Goal: Task Accomplishment & Management: Manage account settings

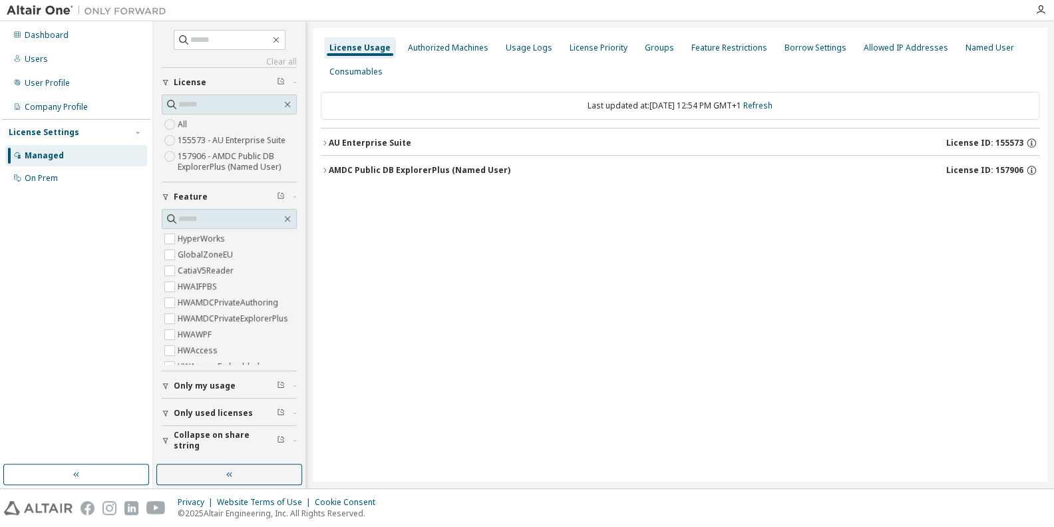
click at [392, 151] on button "AU Enterprise Suite License ID: 155573" at bounding box center [680, 142] width 719 height 29
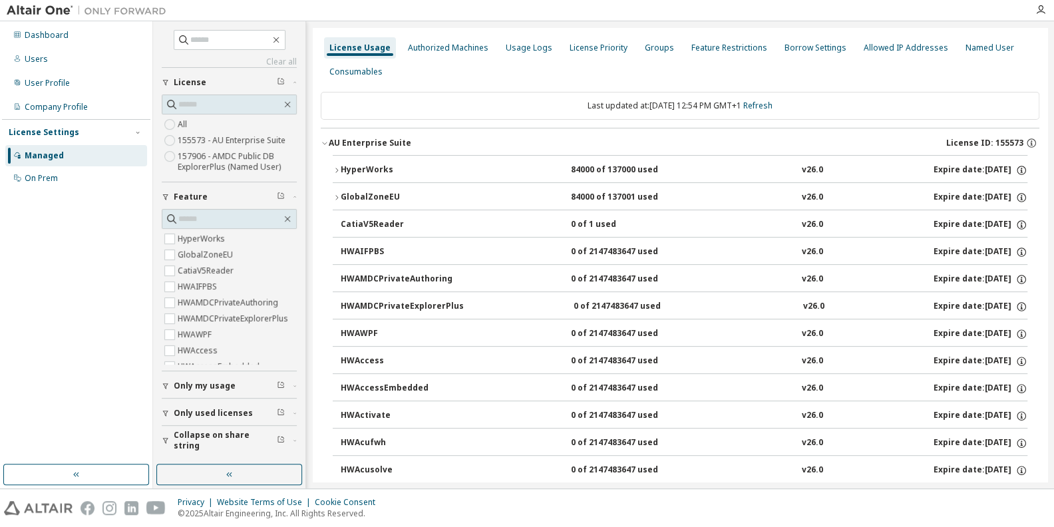
click at [371, 194] on div "GlobalZoneEU" at bounding box center [401, 198] width 120 height 12
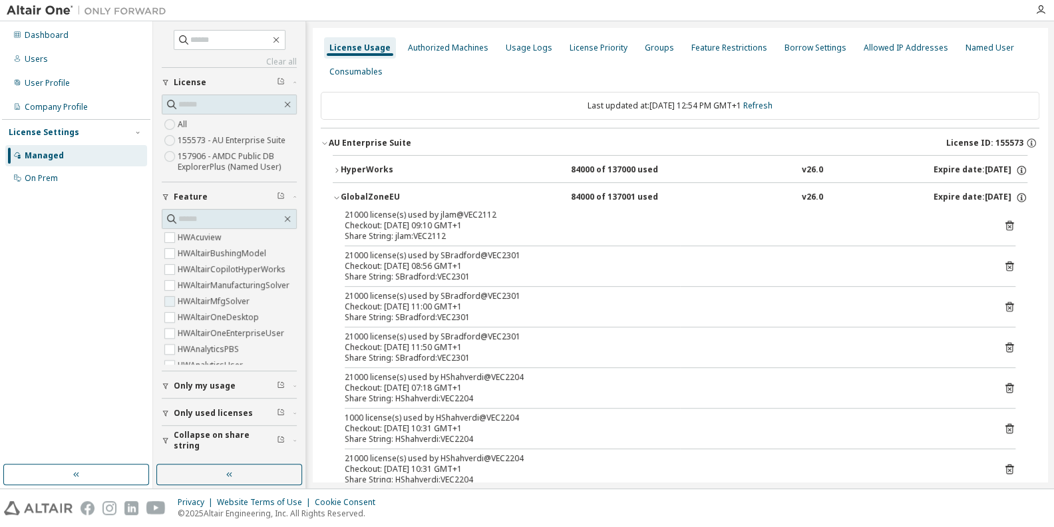
scroll to position [322, 0]
click at [297, 440] on icon "button" at bounding box center [295, 441] width 8 height 4
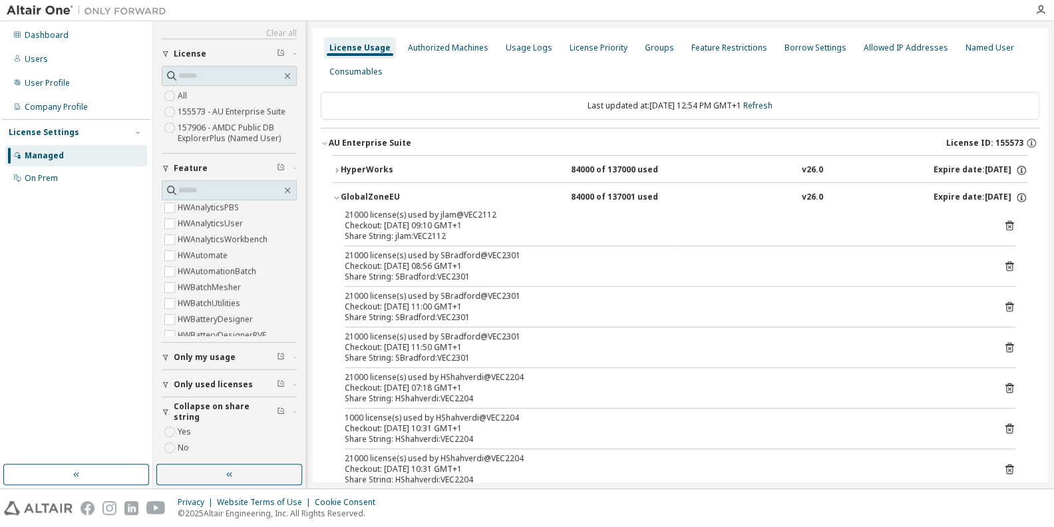
scroll to position [34, 0]
click at [186, 425] on label "Yes" at bounding box center [186, 427] width 16 height 16
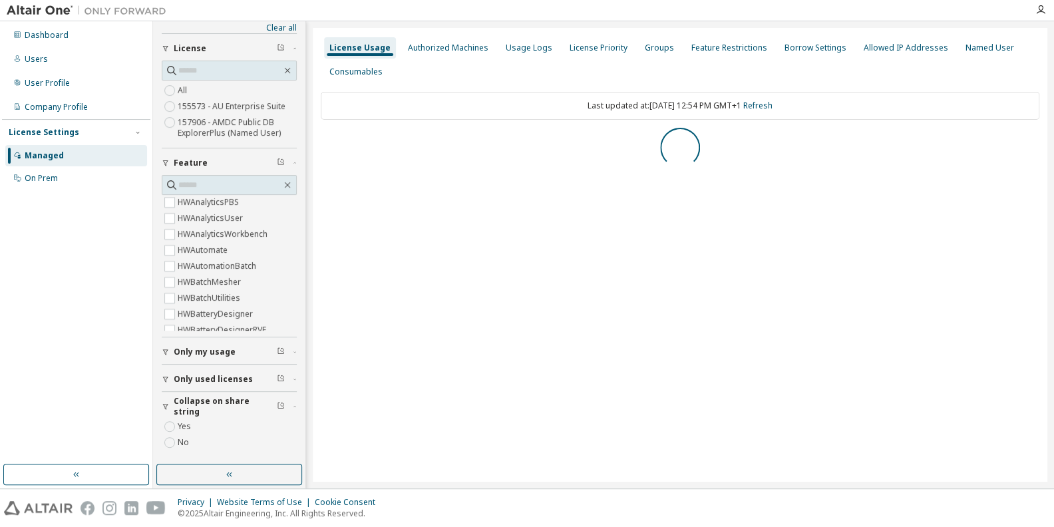
click at [203, 379] on span "Only used licenses" at bounding box center [213, 379] width 79 height 11
click at [188, 398] on label "Yes" at bounding box center [186, 399] width 16 height 16
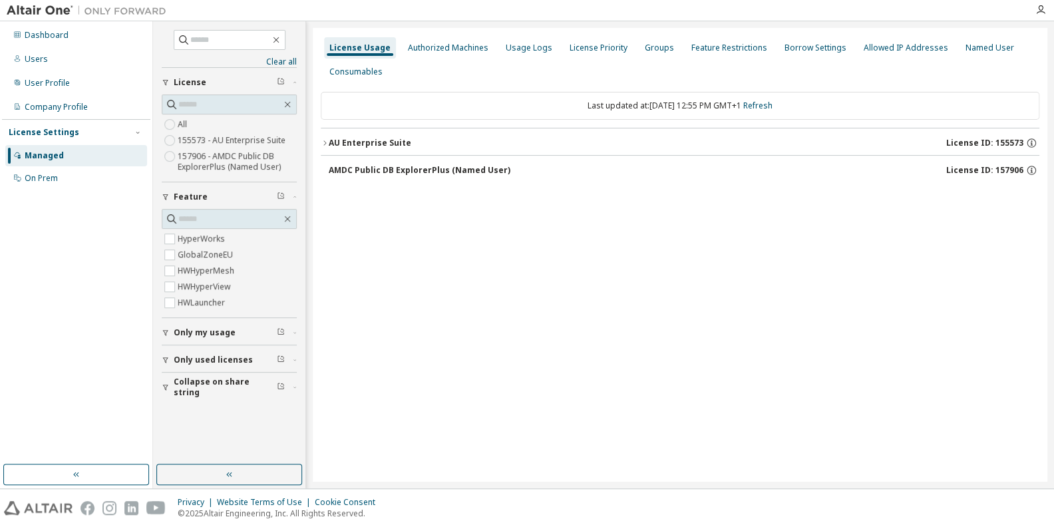
scroll to position [0, 0]
click at [350, 142] on div "AU Enterprise Suite" at bounding box center [370, 143] width 83 height 11
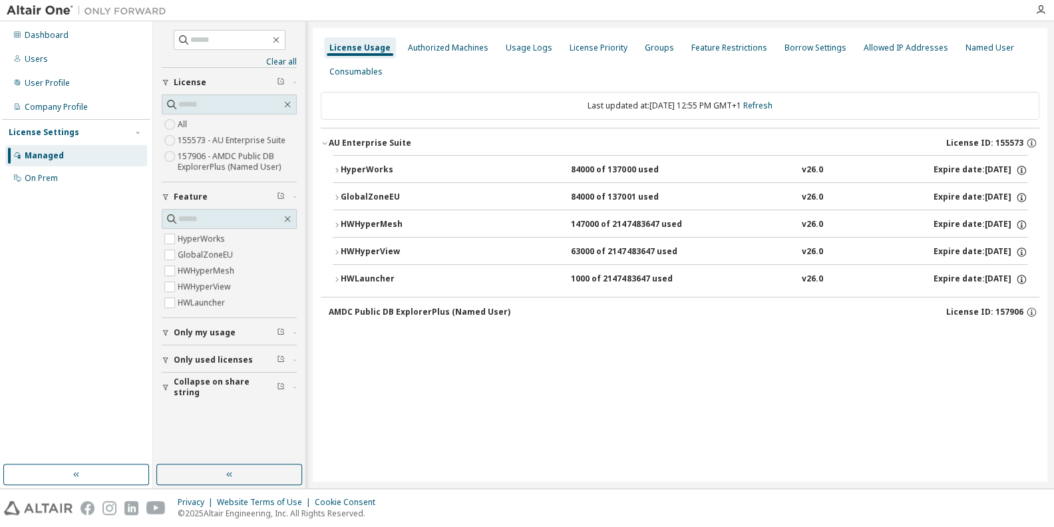
click at [354, 195] on div "GlobalZoneEU" at bounding box center [401, 198] width 120 height 12
